Goal: Task Accomplishment & Management: Use online tool/utility

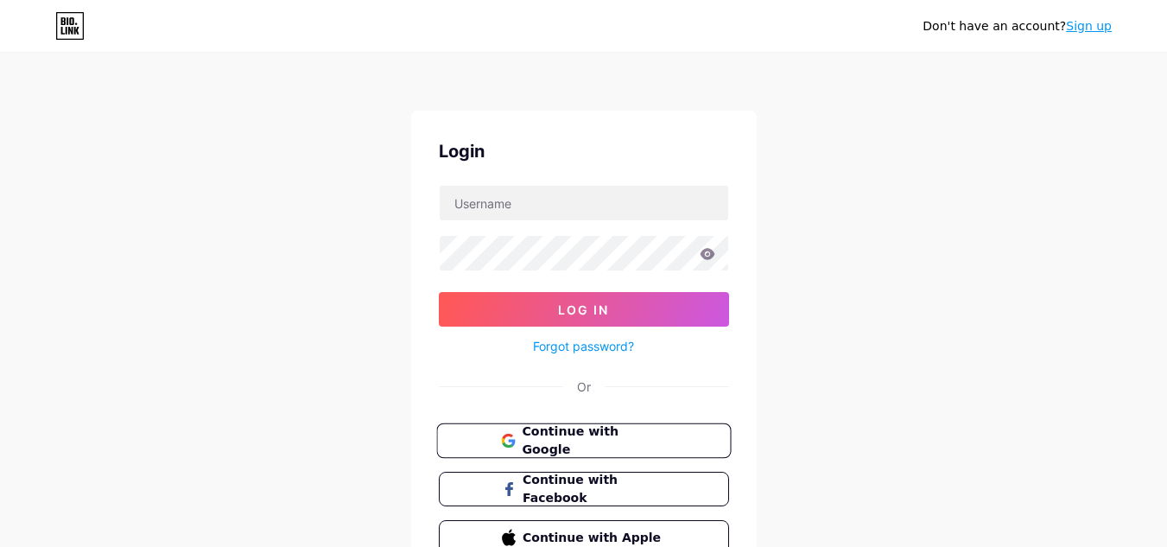
drag, startPoint x: 628, startPoint y: 436, endPoint x: 605, endPoint y: 422, distance: 27.1
click at [627, 436] on span "Continue with Google" at bounding box center [594, 440] width 144 height 37
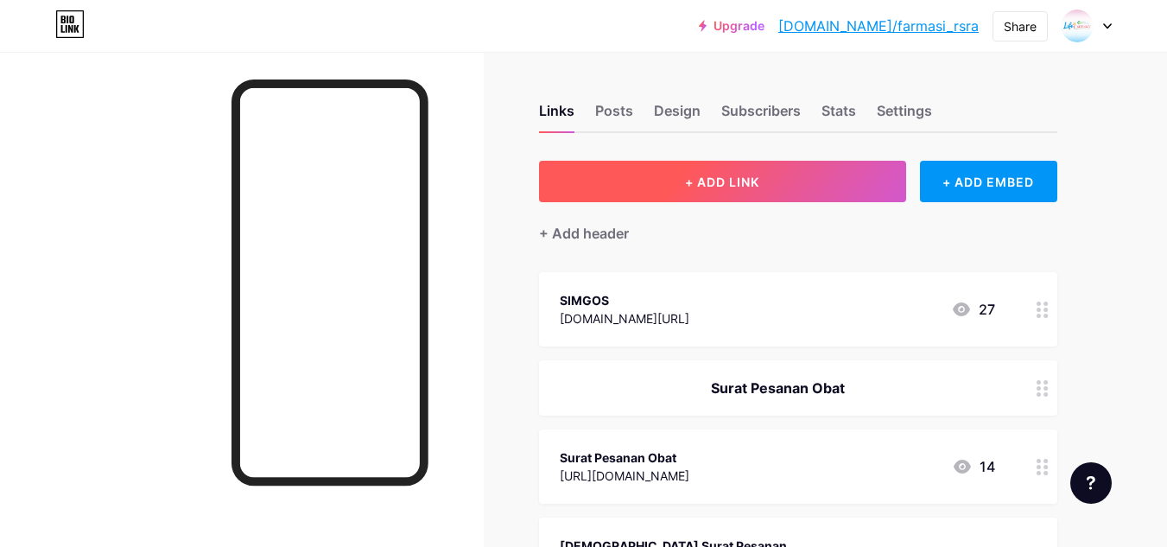
click at [742, 177] on span "+ ADD LINK" at bounding box center [722, 181] width 74 height 15
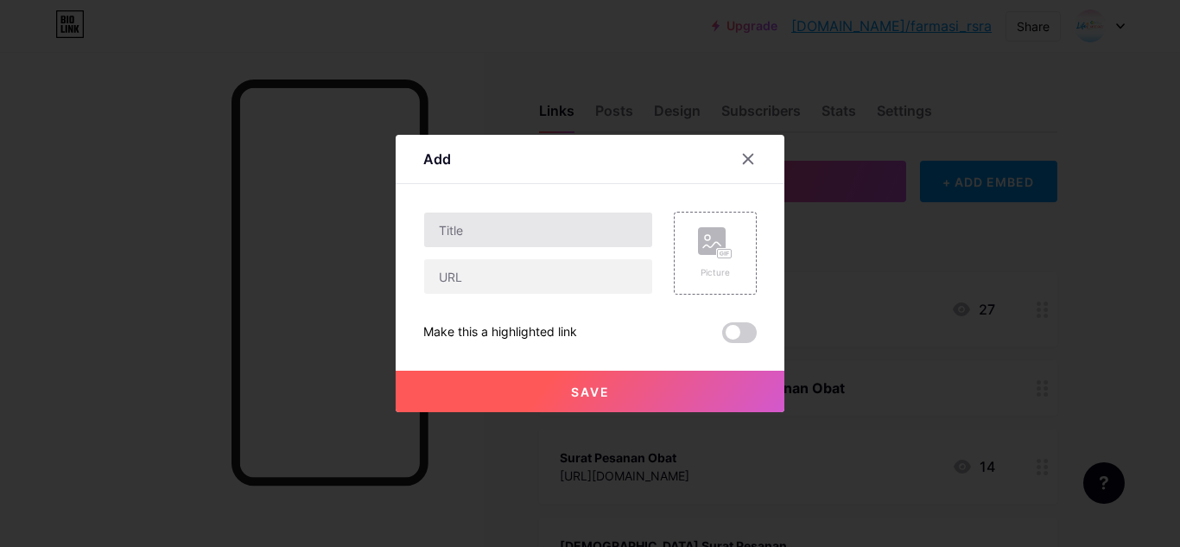
click at [534, 251] on div at bounding box center [538, 253] width 230 height 83
click at [527, 234] on input "text" at bounding box center [538, 229] width 228 height 35
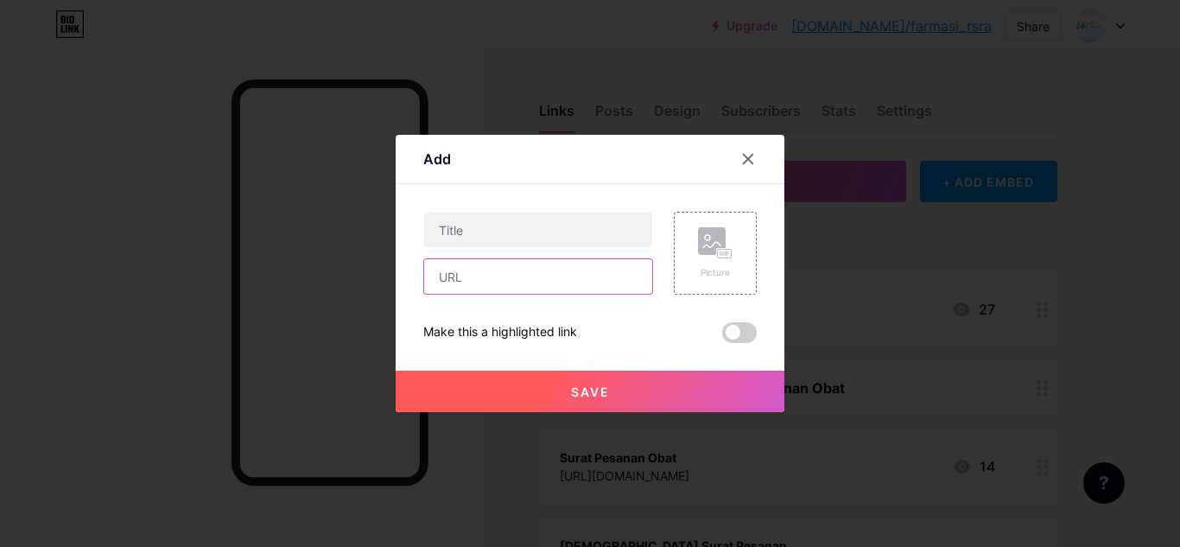
click at [518, 289] on input "text" at bounding box center [538, 276] width 228 height 35
paste input "[URL][DOMAIN_NAME]"
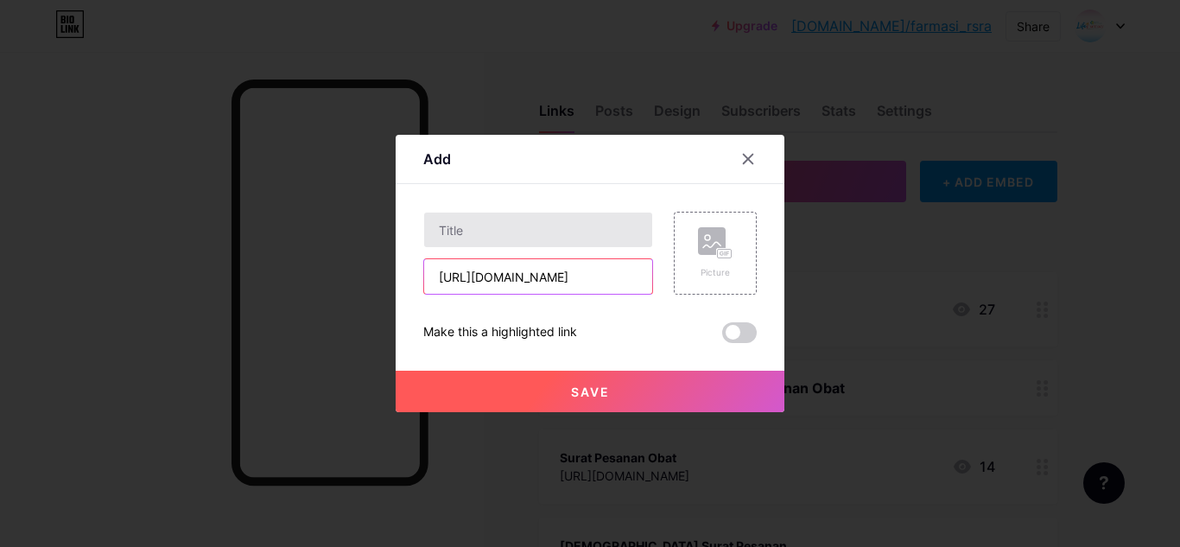
type input "[URL][DOMAIN_NAME]"
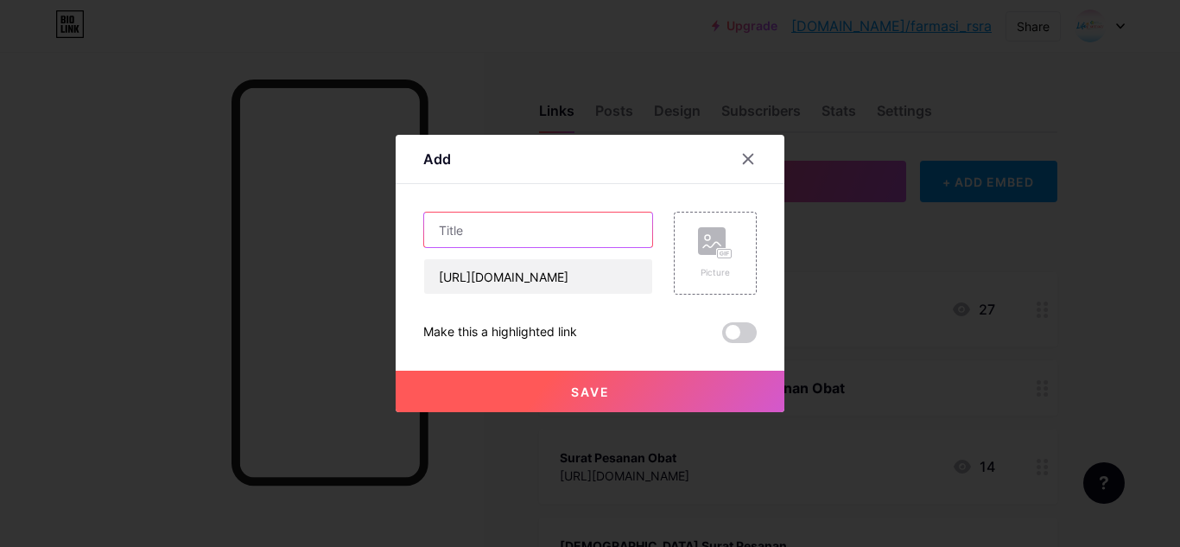
click at [521, 242] on input "text" at bounding box center [538, 229] width 228 height 35
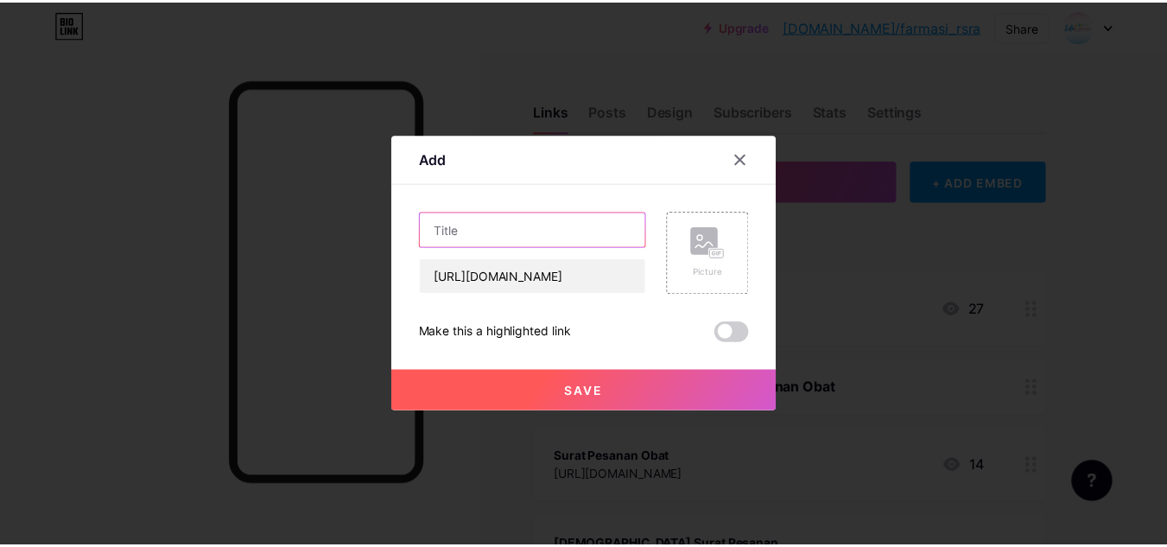
scroll to position [0, 0]
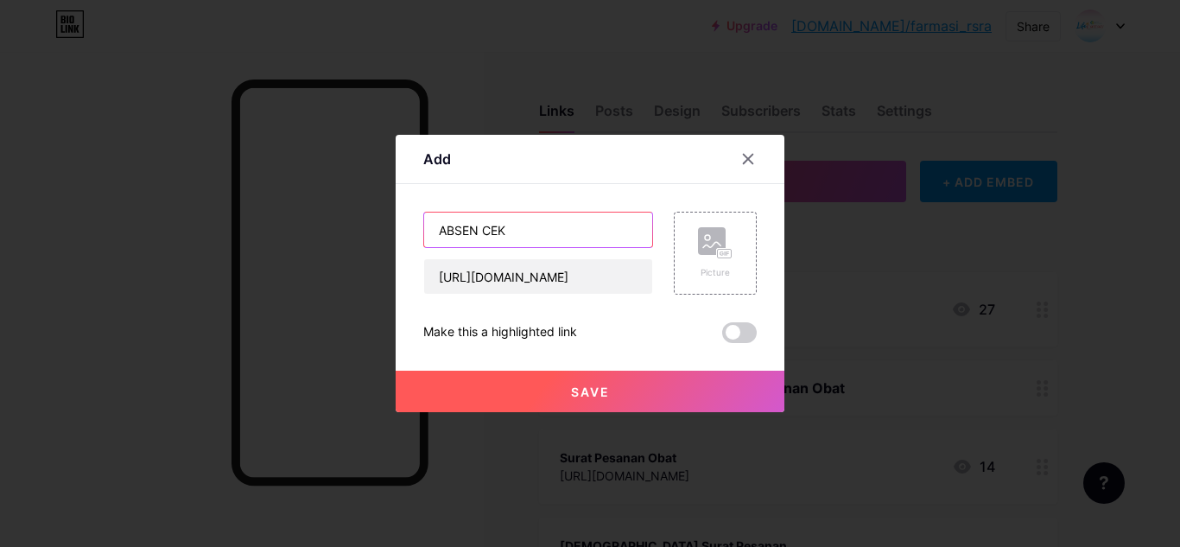
type input "ABSEN CEK"
click at [608, 380] on button "Save" at bounding box center [590, 391] width 389 height 41
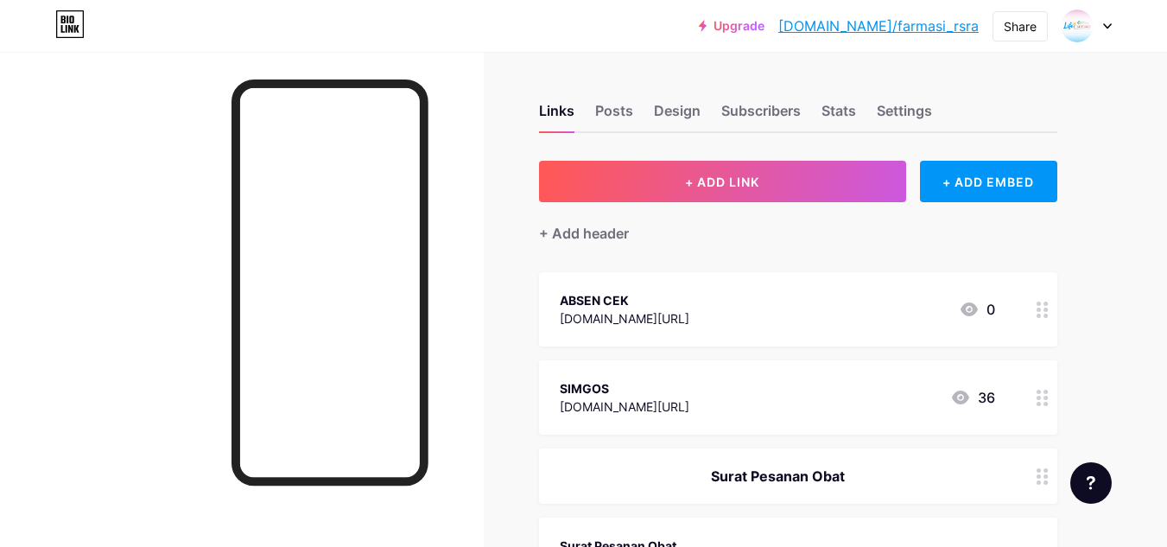
click at [890, 30] on link "[DOMAIN_NAME]/farmasi_rsra" at bounding box center [878, 26] width 200 height 21
